Goal: Transaction & Acquisition: Purchase product/service

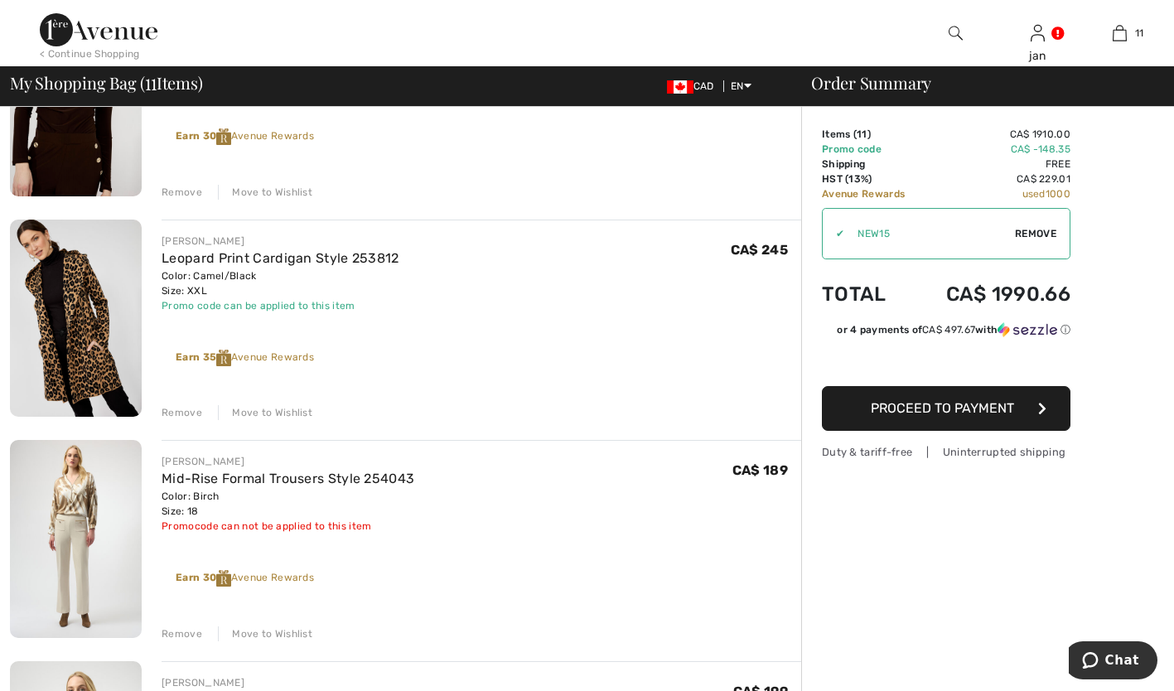
scroll to position [629, 0]
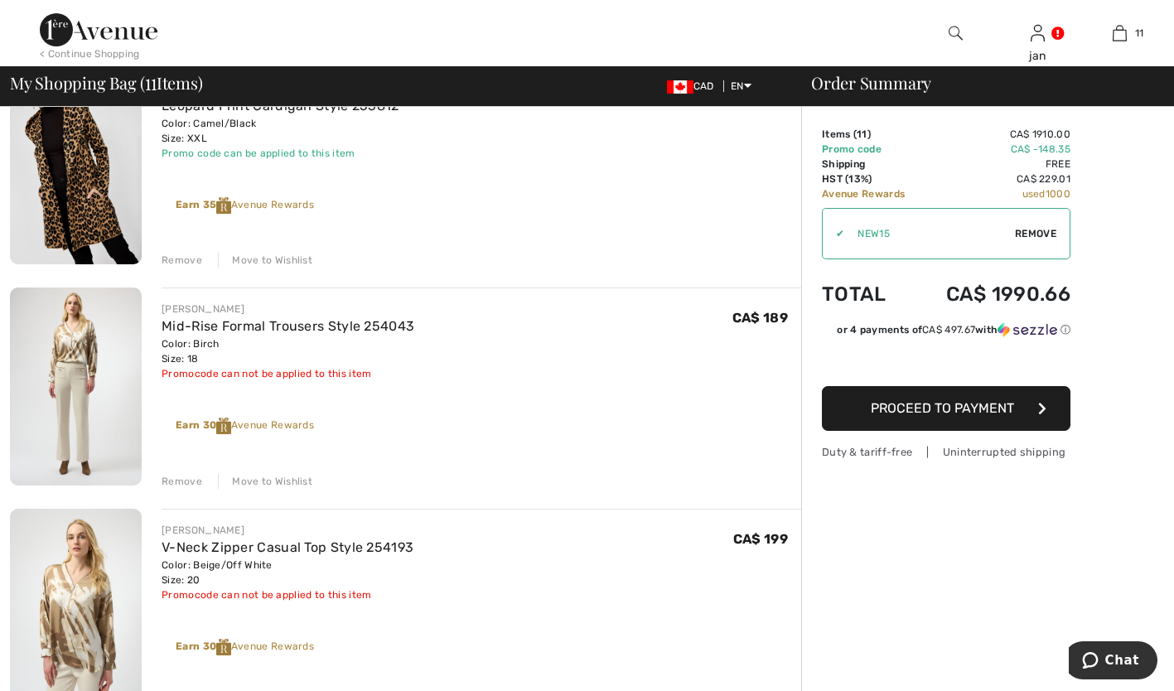
click at [173, 484] on div "Remove" at bounding box center [182, 481] width 41 height 15
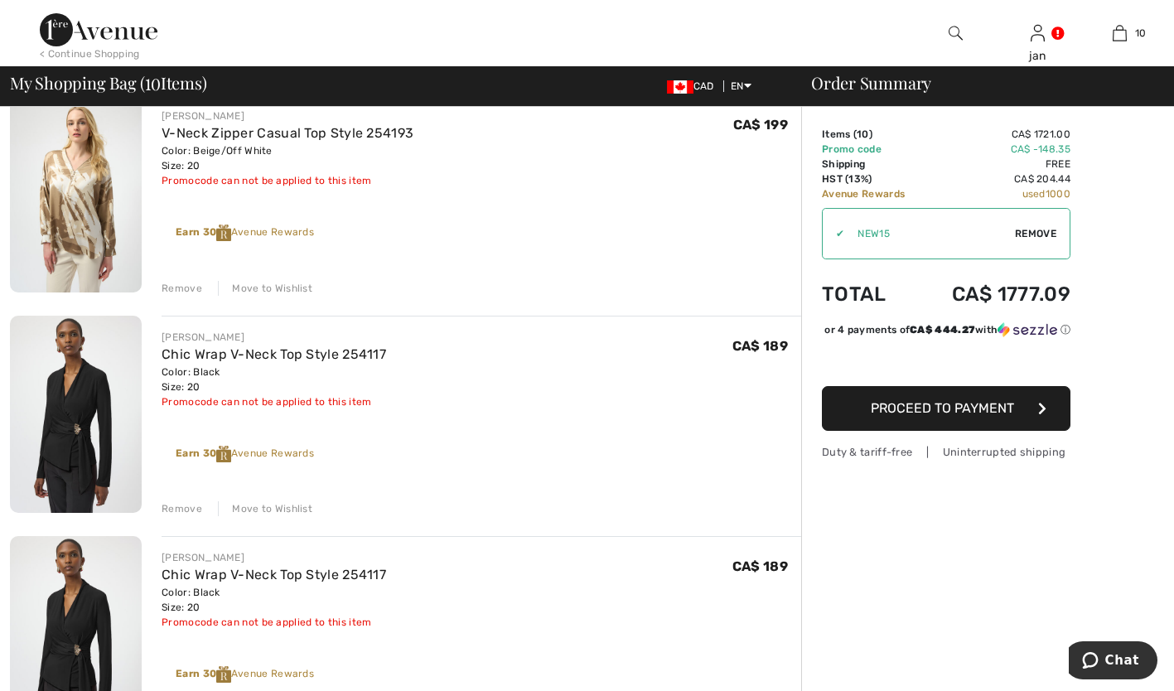
scroll to position [861, 0]
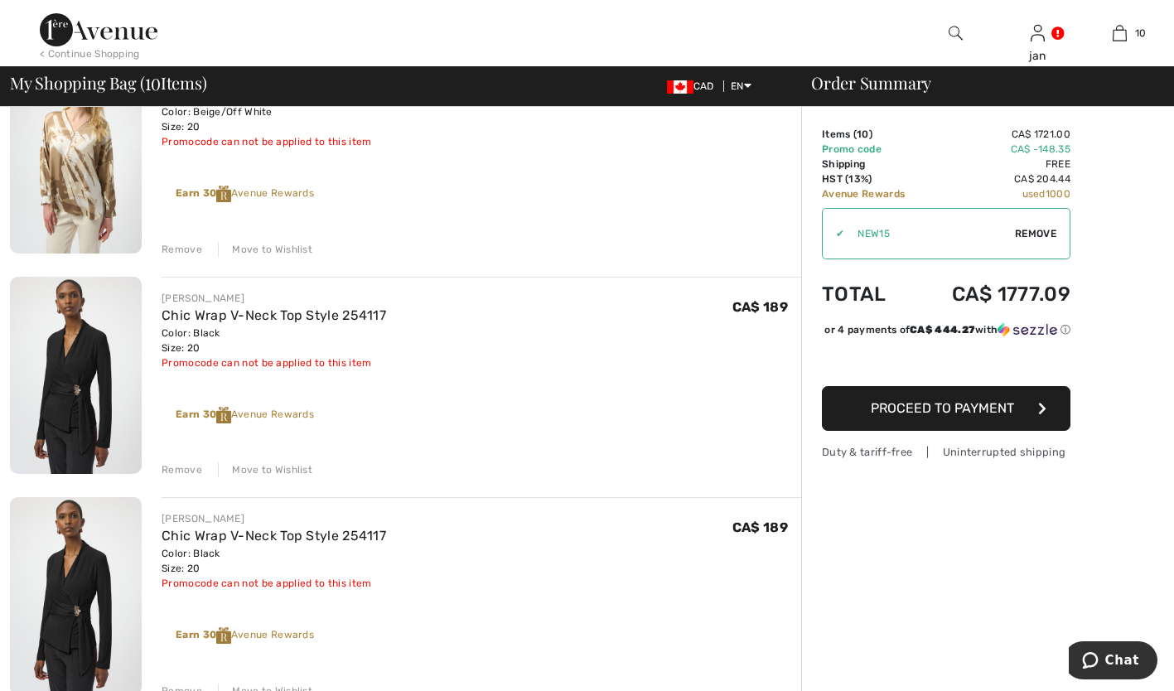
click at [163, 470] on div "Remove" at bounding box center [182, 469] width 41 height 15
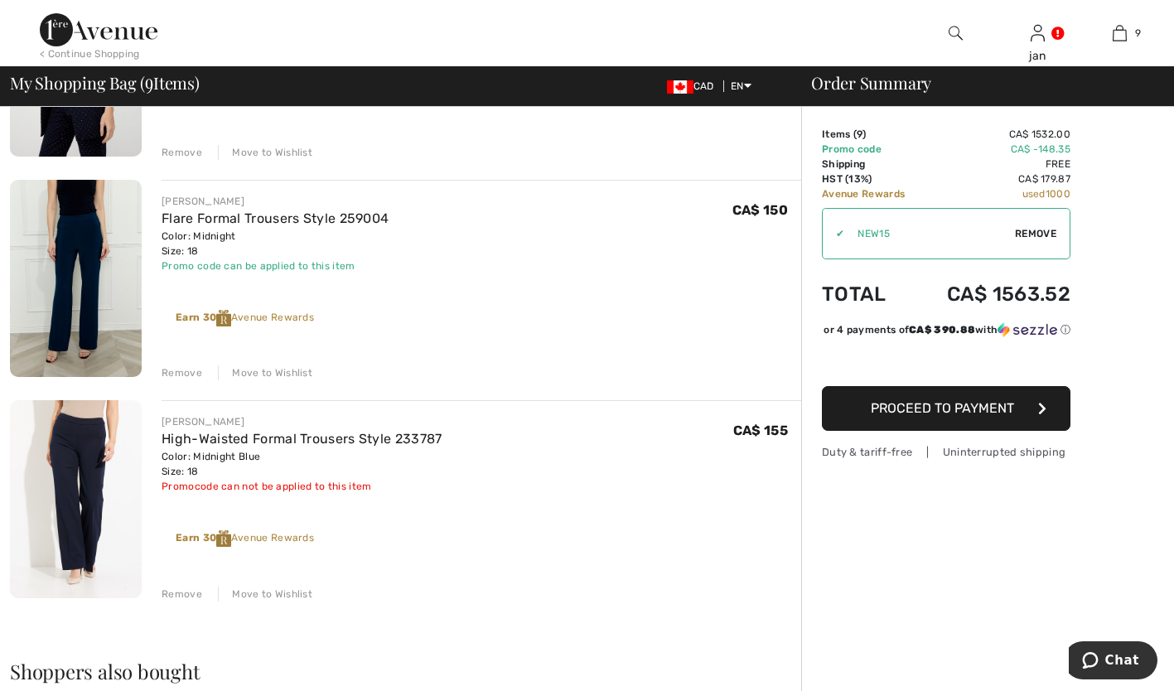
scroll to position [1623, 0]
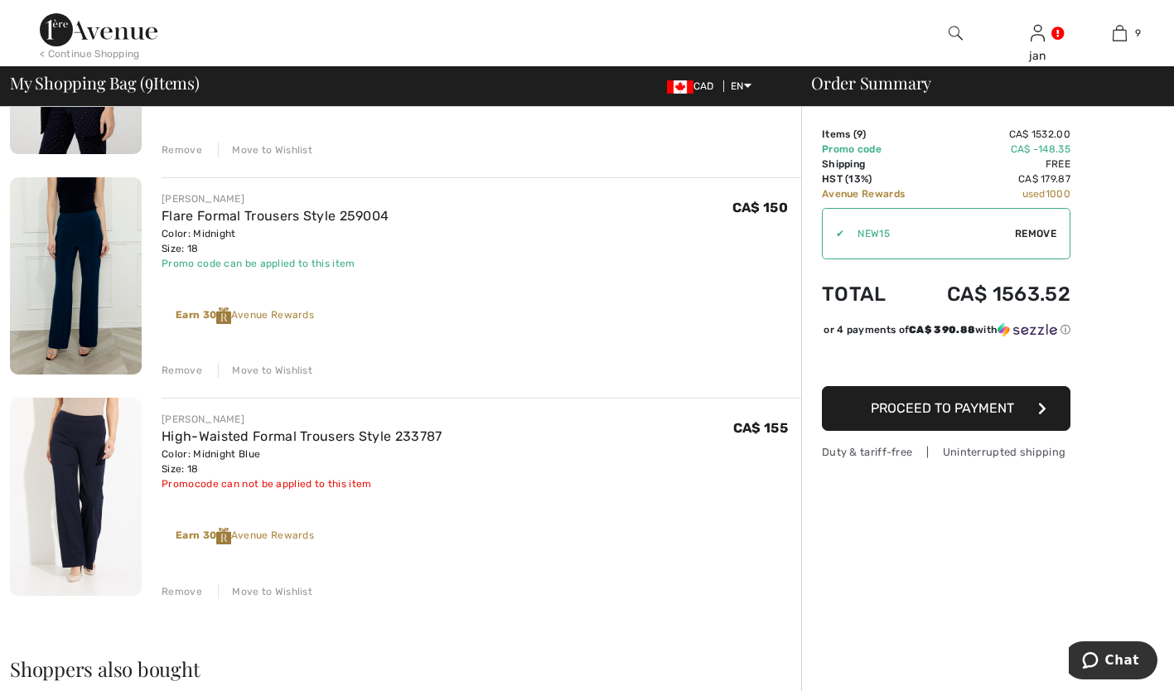
click at [179, 368] on div "Remove" at bounding box center [182, 370] width 41 height 15
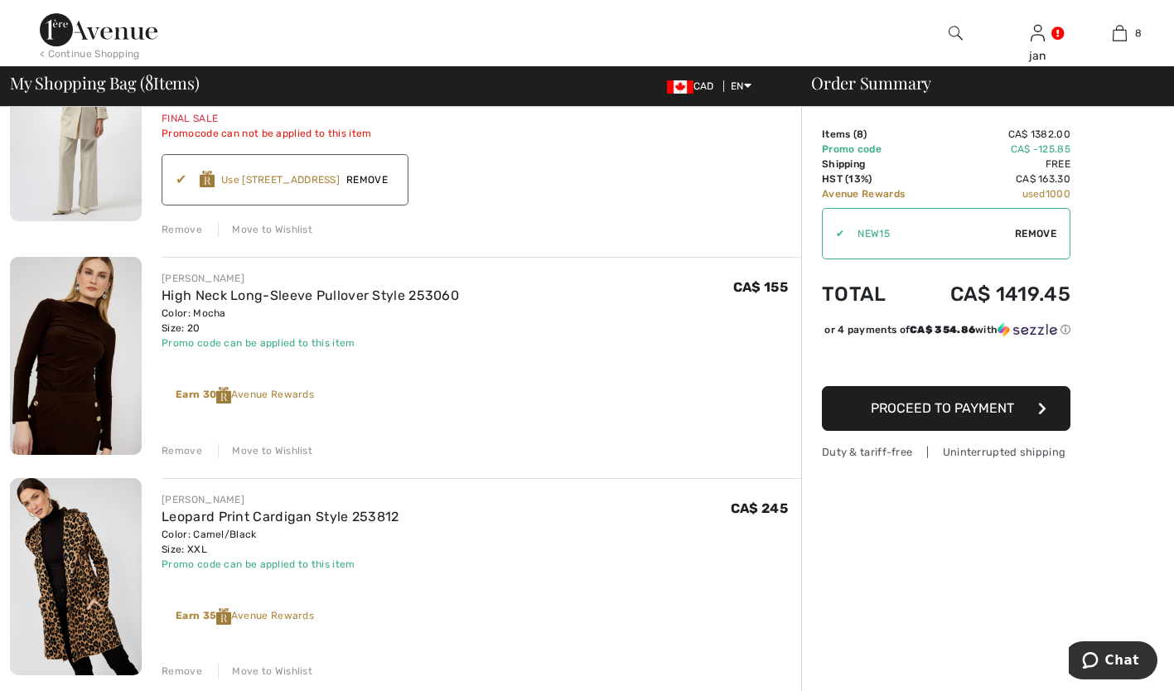
scroll to position [0, 0]
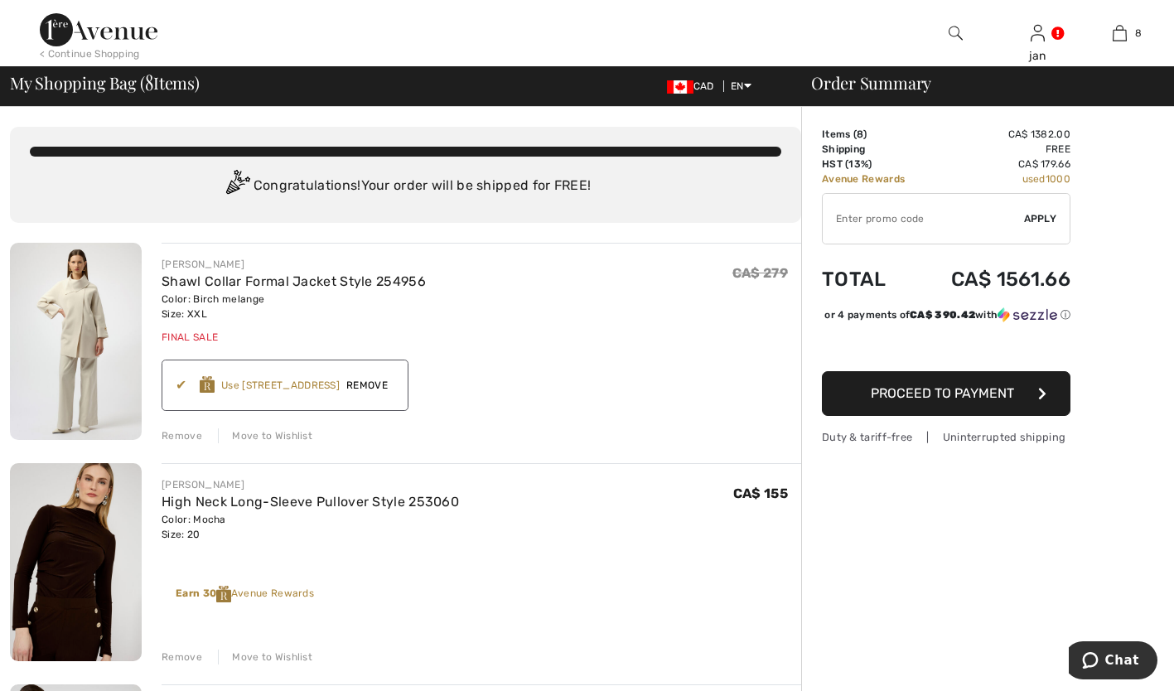
type input "NEW15"
